Goal: Check status: Check status

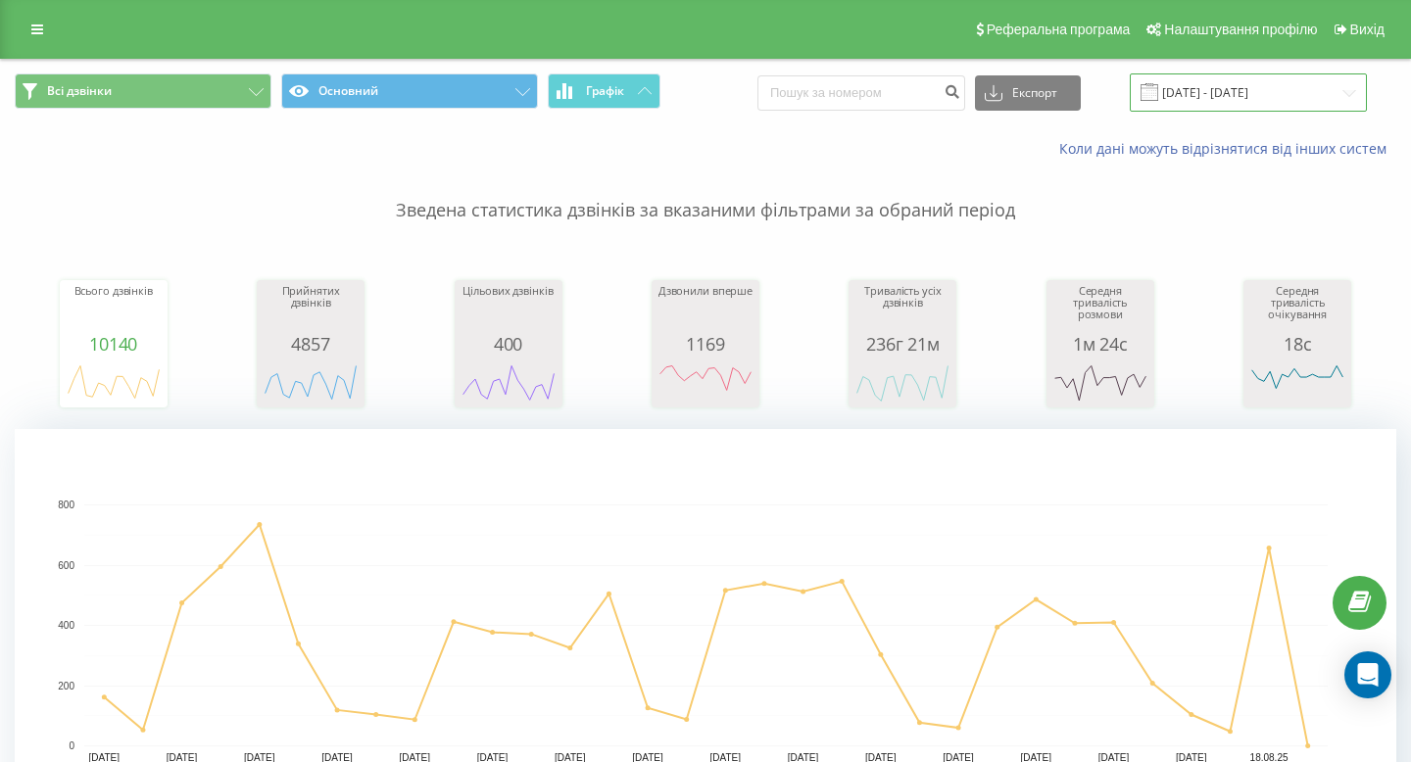
click at [1209, 89] on input "[DATE] - [DATE]" at bounding box center [1248, 92] width 237 height 38
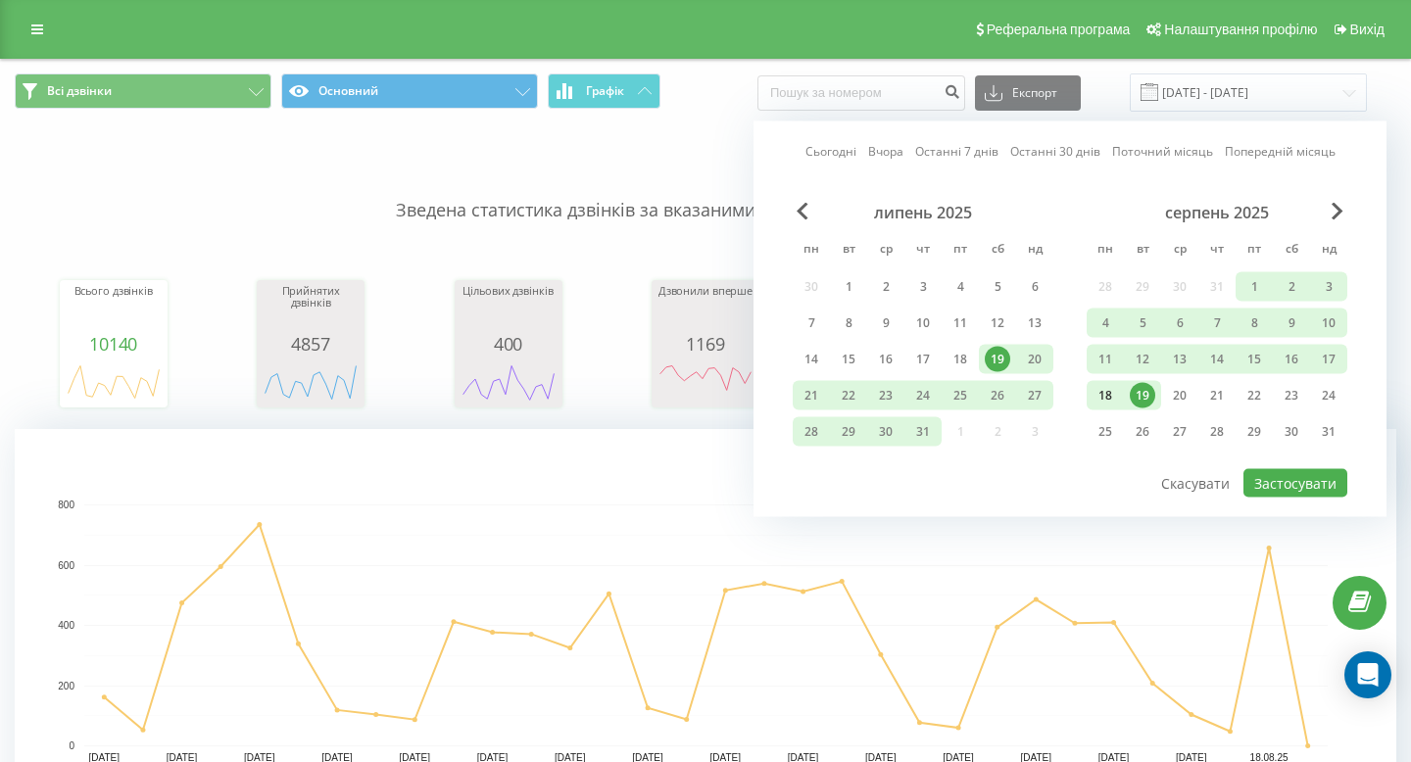
click at [1102, 395] on div "18" at bounding box center [1104, 395] width 25 height 25
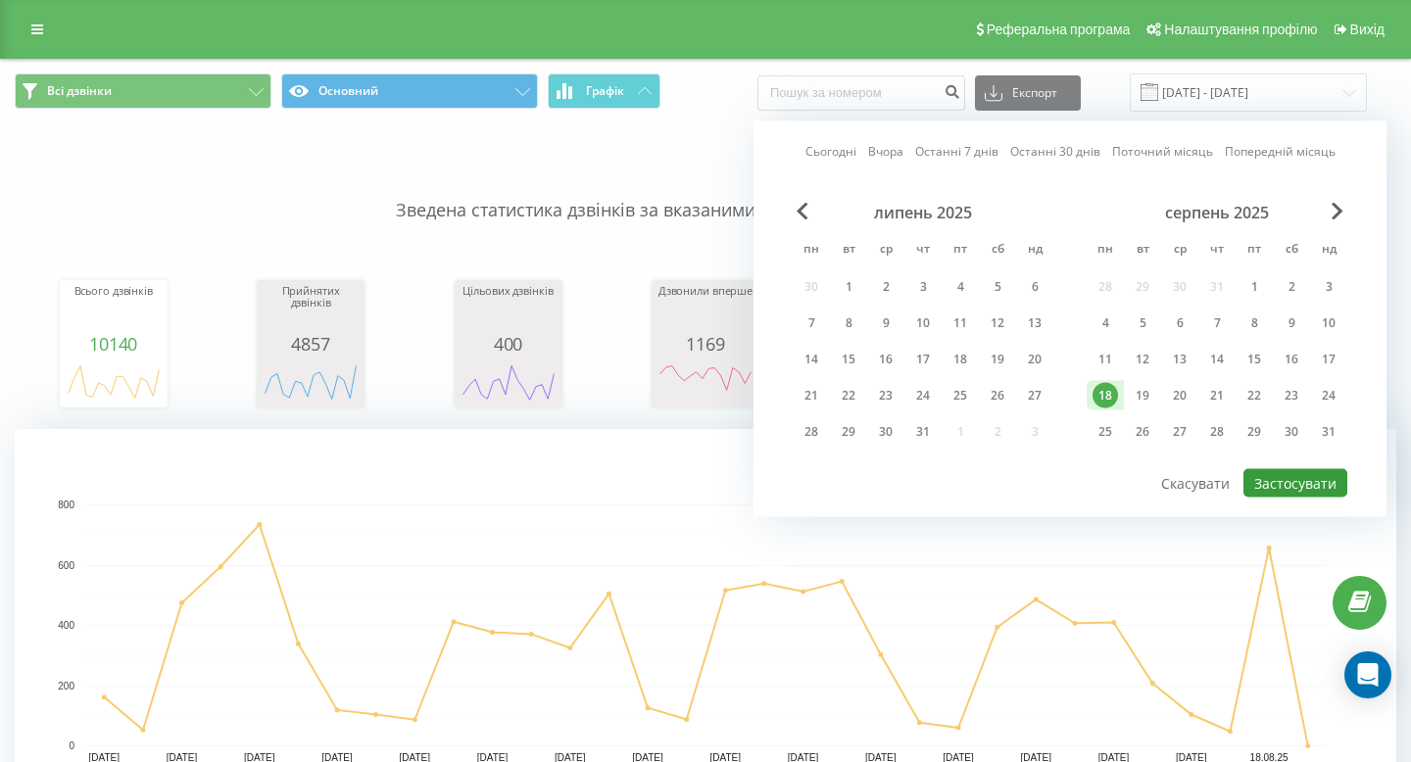
click at [1277, 480] on button "Застосувати" at bounding box center [1295, 483] width 104 height 28
type input "[DATE] - [DATE]"
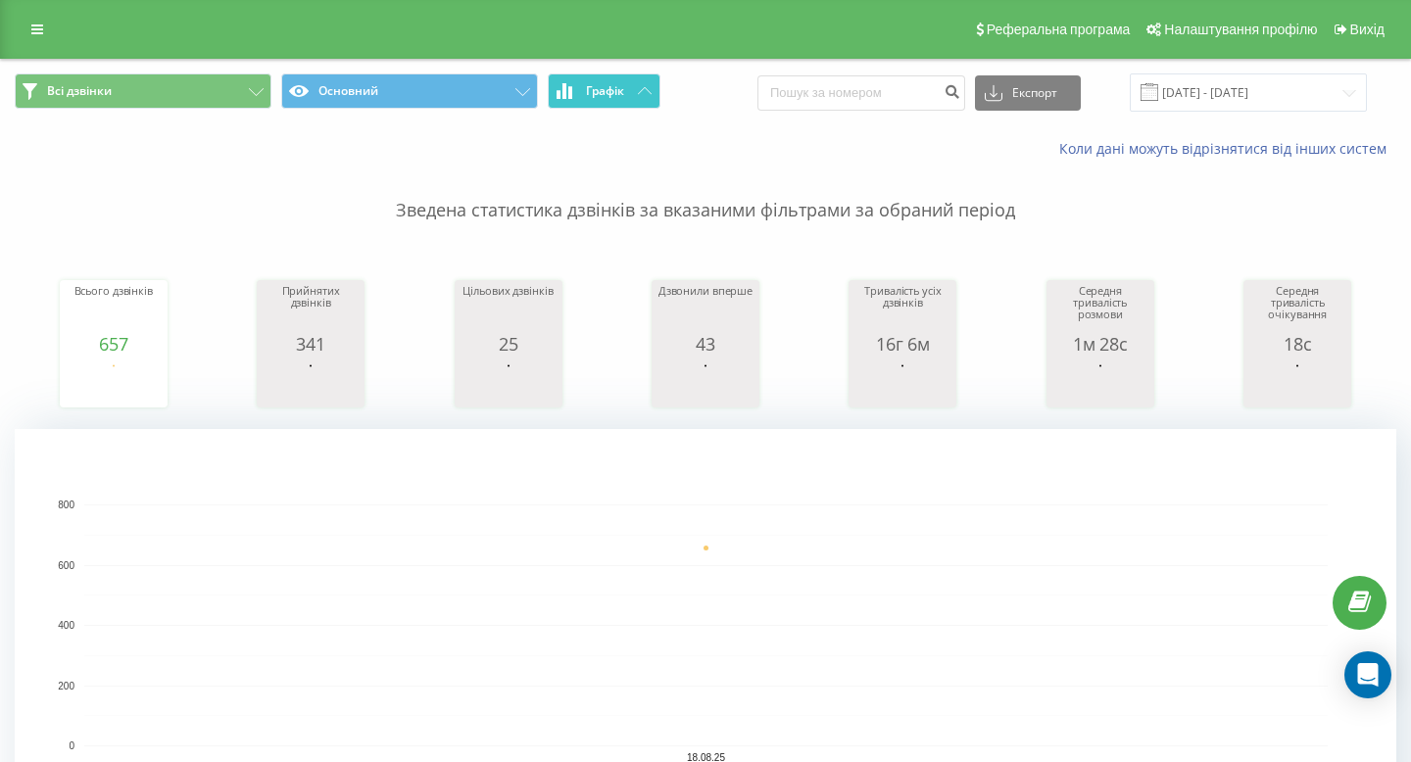
click at [625, 107] on button "Графік" at bounding box center [604, 90] width 113 height 35
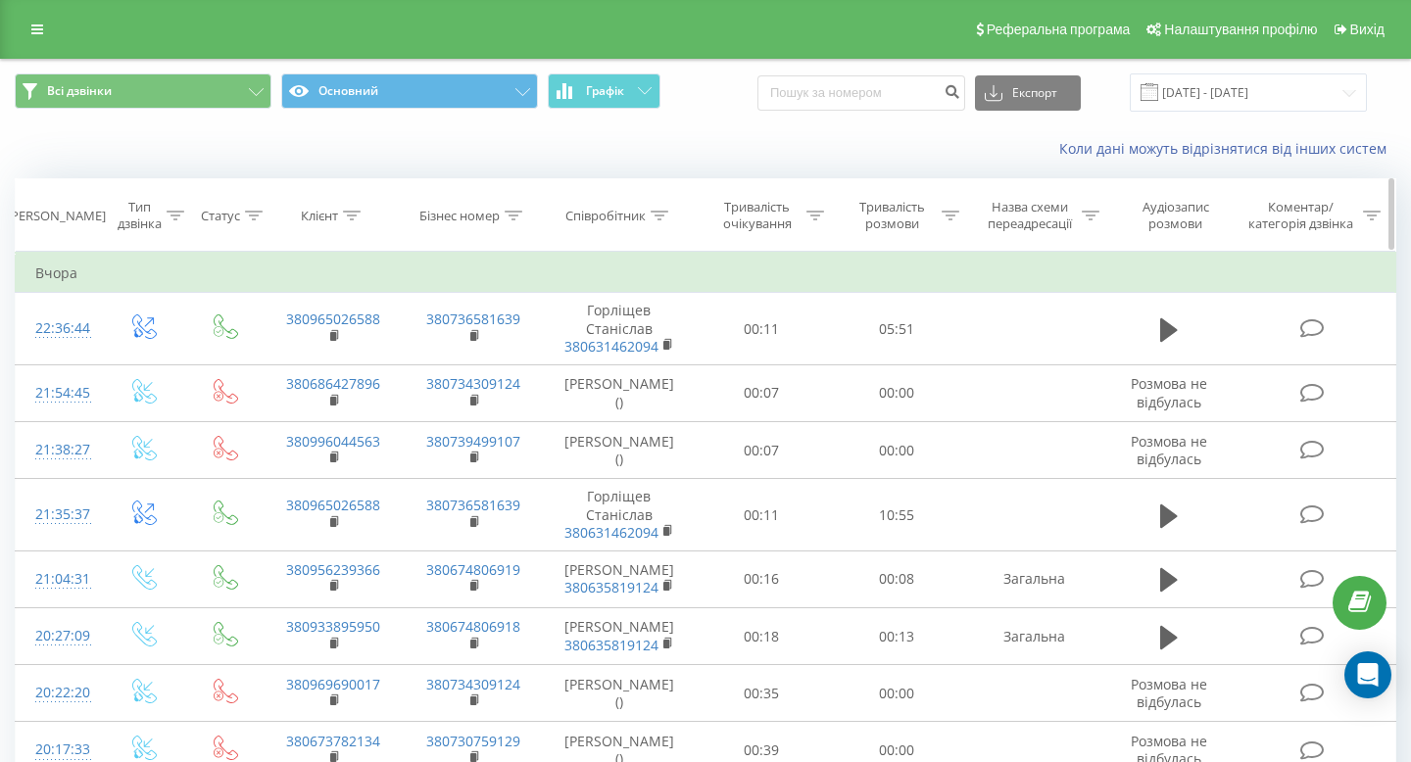
click at [618, 219] on div "Співробітник" at bounding box center [605, 216] width 80 height 17
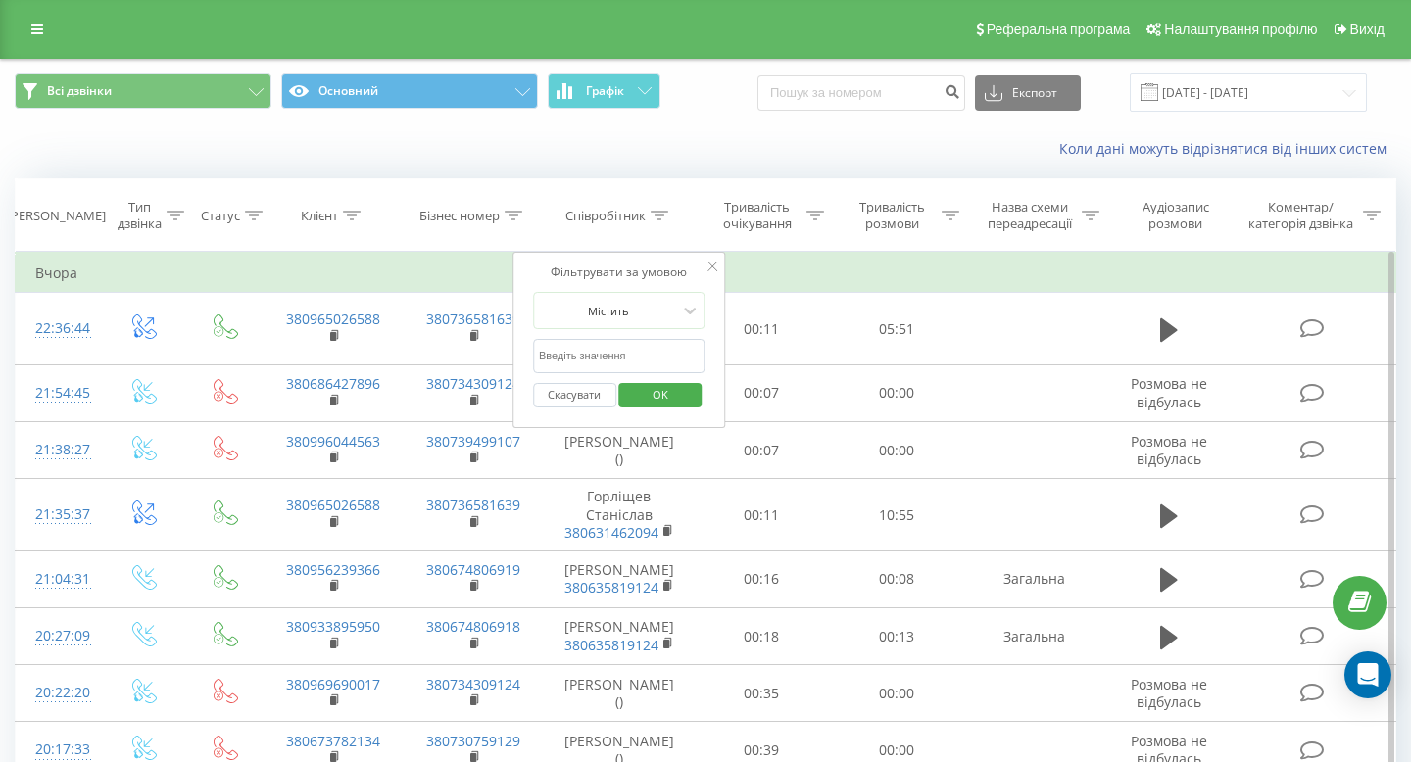
click at [591, 354] on input "text" at bounding box center [619, 356] width 172 height 34
type input "фалько"
click at [658, 398] on span "OK" at bounding box center [660, 394] width 55 height 30
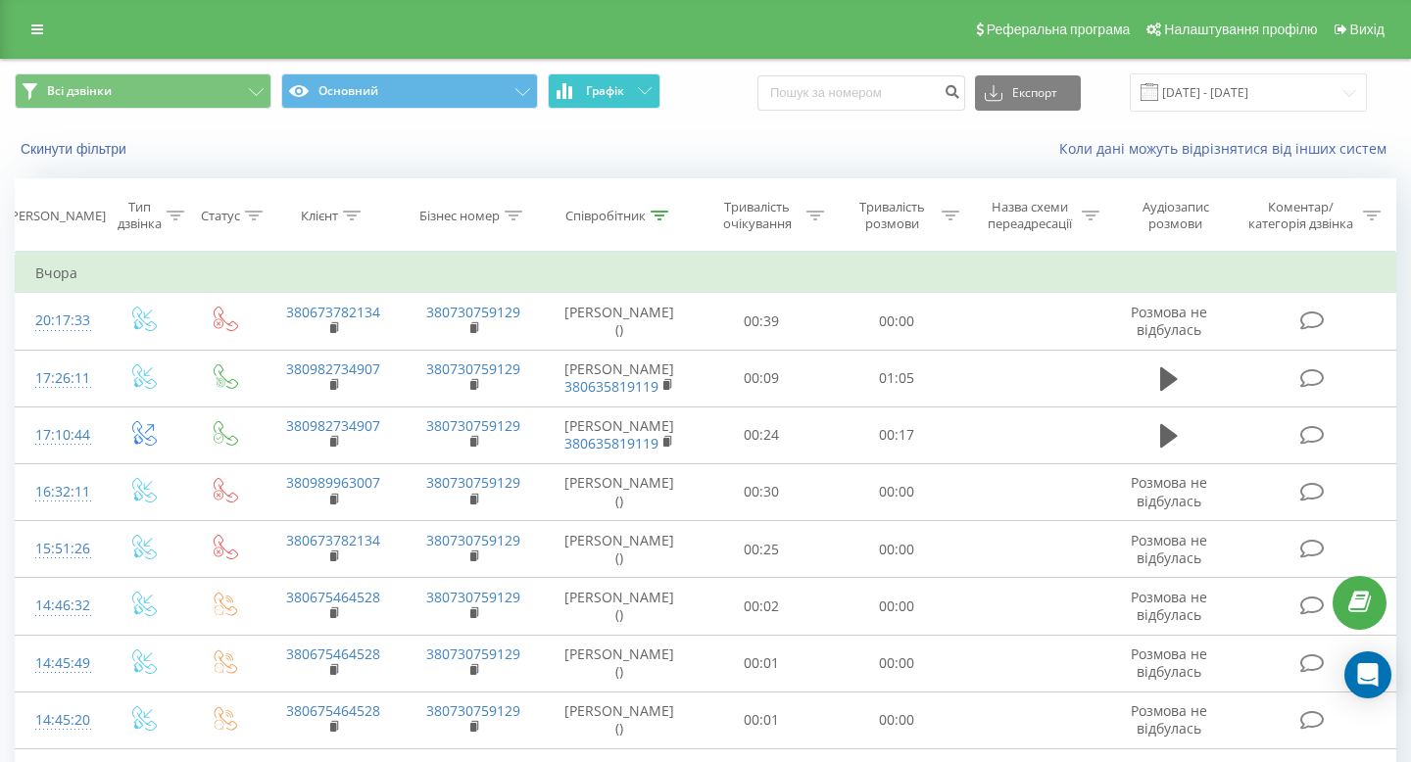
click at [633, 94] on button "Графік" at bounding box center [604, 90] width 113 height 35
